Goal: Information Seeking & Learning: Learn about a topic

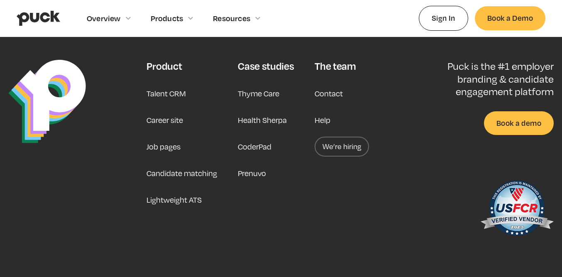
scroll to position [2561, 0]
click at [175, 110] on link "Career site" at bounding box center [165, 120] width 37 height 20
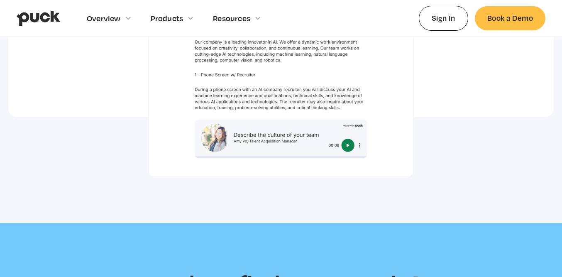
scroll to position [2573, 0]
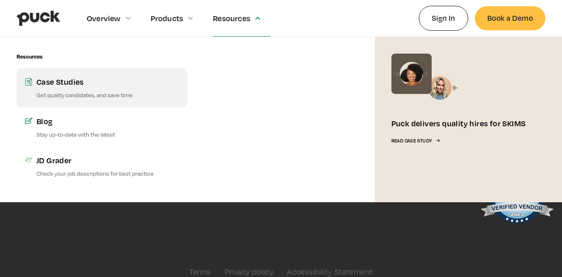
click at [54, 91] on p "Get quality candidates, and save time" at bounding box center [108, 95] width 142 height 8
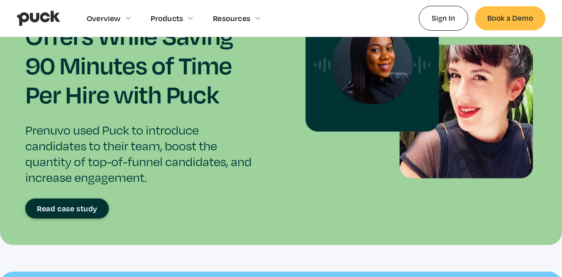
scroll to position [1231, 0]
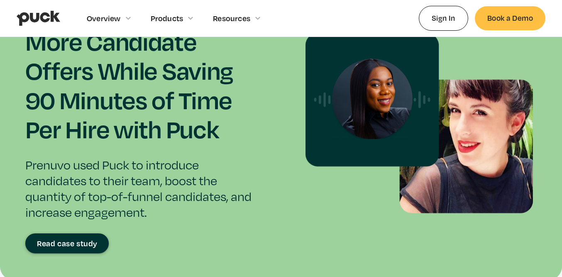
click at [88, 243] on div "Read case study" at bounding box center [67, 243] width 61 height 8
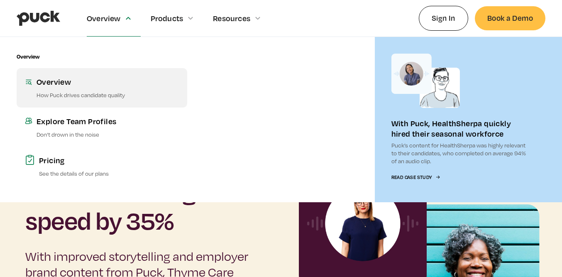
scroll to position [79, 0]
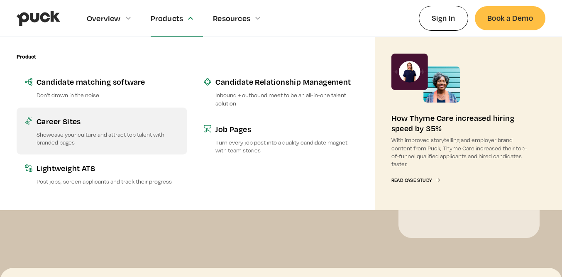
click at [59, 132] on p "Showcase your culture and attract top talent with branded pages" at bounding box center [108, 138] width 142 height 16
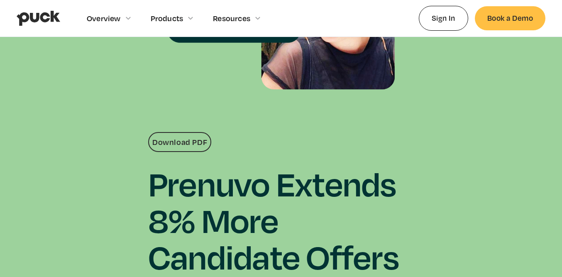
scroll to position [231, 0]
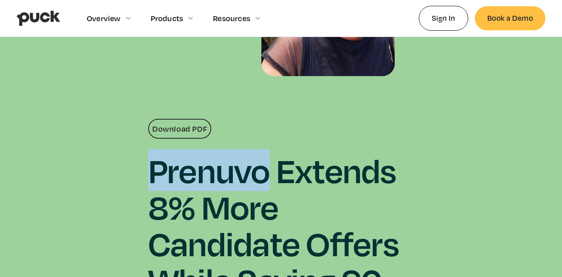
drag, startPoint x: 153, startPoint y: 179, endPoint x: 261, endPoint y: 171, distance: 108.3
click at [261, 171] on h1 "Prenuvo Extends 8% More Candidate Offers While Saving 90 Minutes of Time Per Hi…" at bounding box center [281, 261] width 266 height 219
copy h1 "Prenuvo"
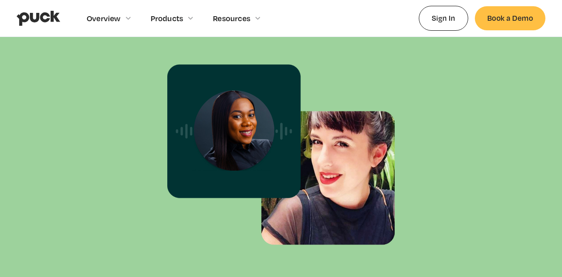
scroll to position [0, 0]
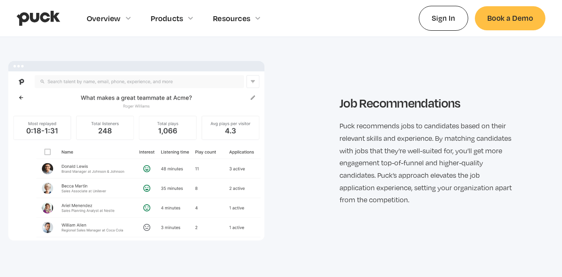
scroll to position [1611, 0]
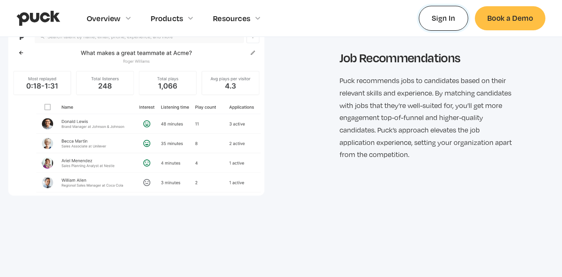
click at [455, 17] on link "Sign In" at bounding box center [443, 18] width 49 height 25
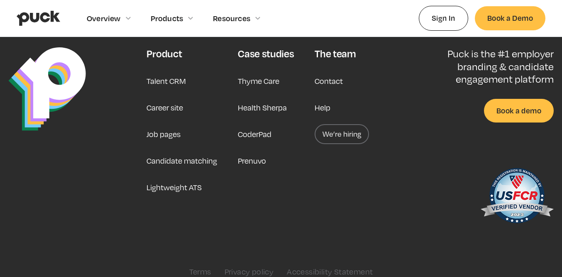
scroll to position [2547, 0]
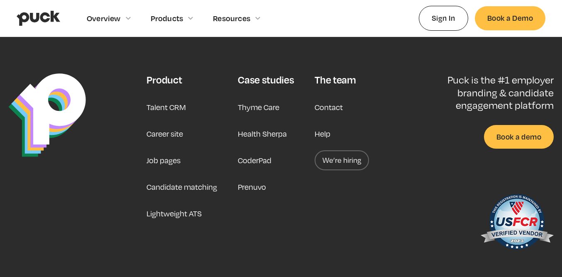
click at [178, 205] on link "Lightweight ATS" at bounding box center [174, 214] width 55 height 20
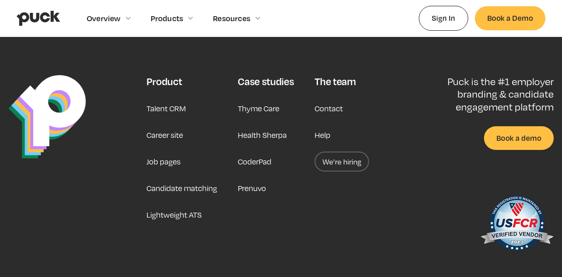
click at [265, 102] on link "Thyme Care" at bounding box center [259, 108] width 42 height 20
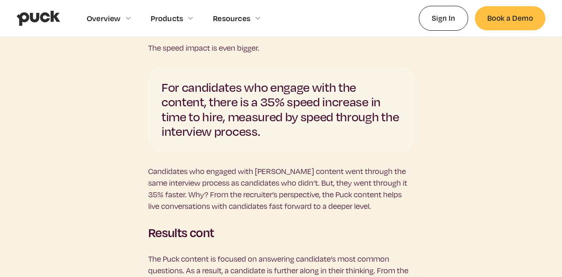
scroll to position [2708, 0]
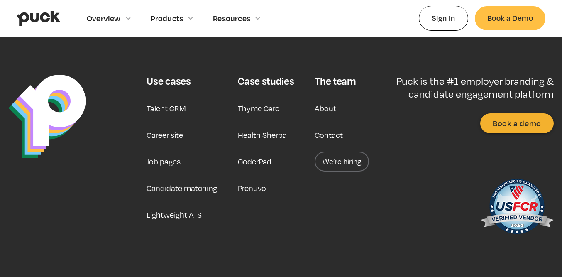
click at [341, 152] on link "We’re hiring" at bounding box center [342, 162] width 54 height 20
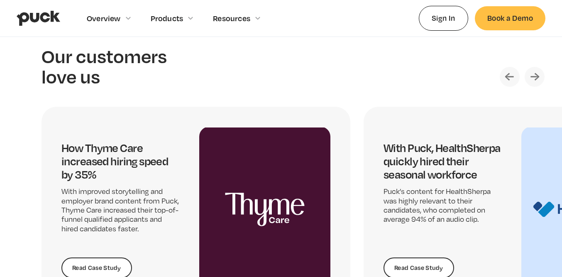
scroll to position [1634, 0]
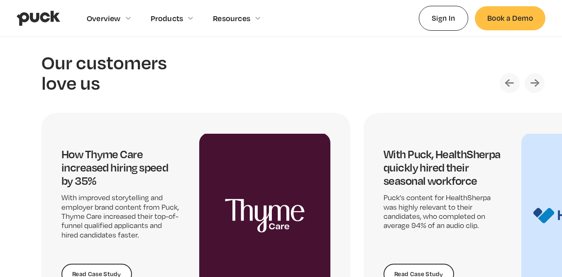
click at [527, 84] on img "Next slide" at bounding box center [535, 83] width 20 height 20
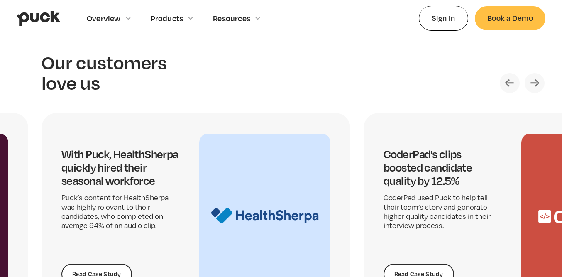
click at [529, 84] on img "Next slide" at bounding box center [535, 83] width 20 height 20
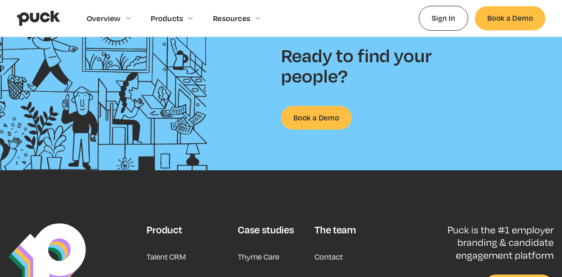
scroll to position [2002, 0]
